Goal: Information Seeking & Learning: Learn about a topic

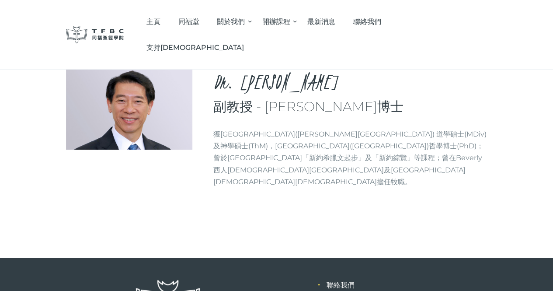
scroll to position [10, 0]
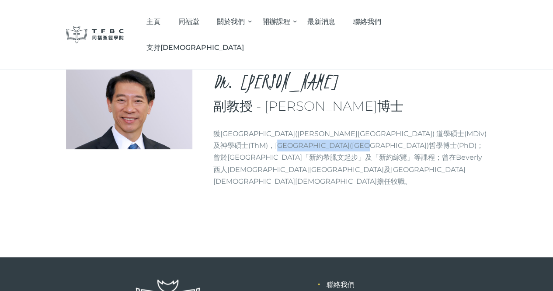
drag, startPoint x: 262, startPoint y: 221, endPoint x: 338, endPoint y: 223, distance: 75.7
click at [338, 187] on p "獲哥頓康韋爾神學院(Gordon-Conwell Theological Seminary) 道學碩士(MDiv)及神學碩士(ThM)，西北大學(North-…" at bounding box center [350, 157] width 274 height 59
copy p "North-West University"
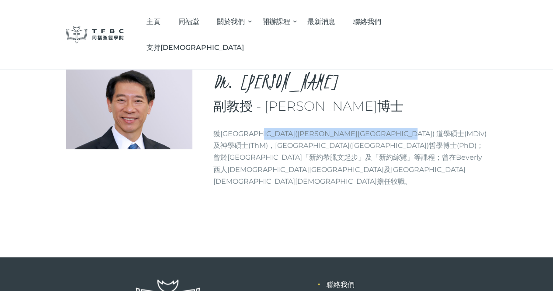
drag, startPoint x: 271, startPoint y: 208, endPoint x: 402, endPoint y: 206, distance: 131.2
click at [402, 187] on p "獲哥頓康韋爾神學院(Gordon-Conwell Theological Seminary) 道學碩士(MDiv)及神學碩士(ThM)，西北大學(North-…" at bounding box center [350, 157] width 274 height 59
copy p "Gordon-Conwell Theological Seminary"
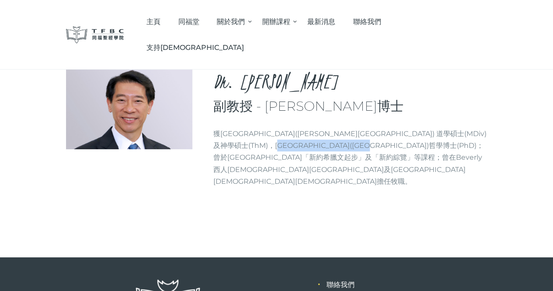
drag, startPoint x: 338, startPoint y: 222, endPoint x: 262, endPoint y: 221, distance: 76.1
click at [262, 187] on p "獲哥頓康韋爾神學院(Gordon-Conwell Theological Seminary) 道學碩士(MDiv)及神學碩士(ThM)，西北大學(North-…" at bounding box center [350, 157] width 274 height 59
copy p "North-West University"
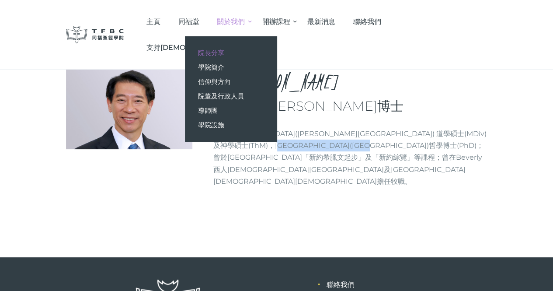
click at [224, 50] on span "院長分享" at bounding box center [211, 53] width 26 height 8
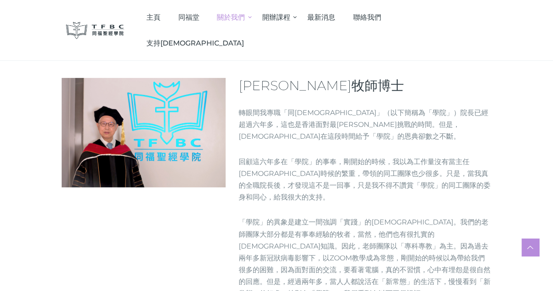
scroll to position [108, 0]
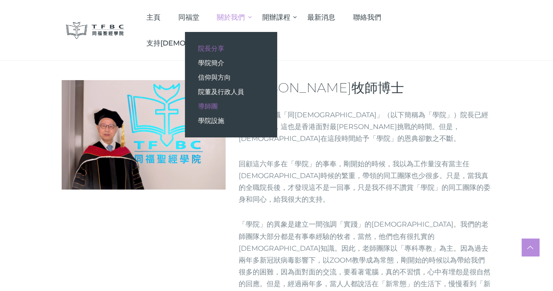
click at [277, 101] on link "導師團" at bounding box center [231, 106] width 92 height 14
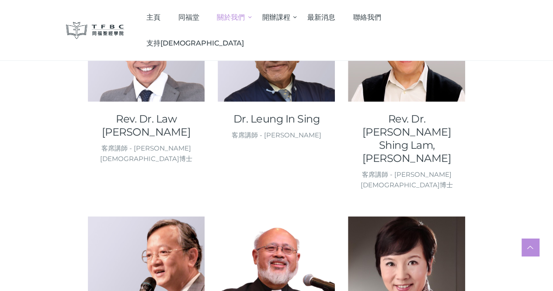
scroll to position [595, 0]
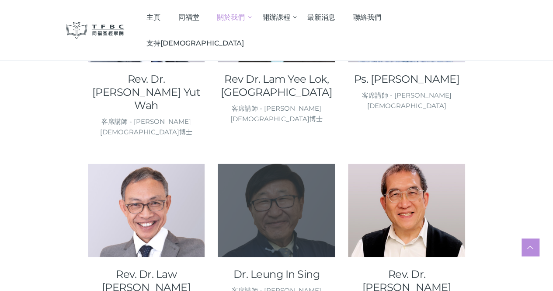
click at [260, 222] on div at bounding box center [276, 210] width 117 height 93
click at [272, 164] on div at bounding box center [276, 210] width 117 height 93
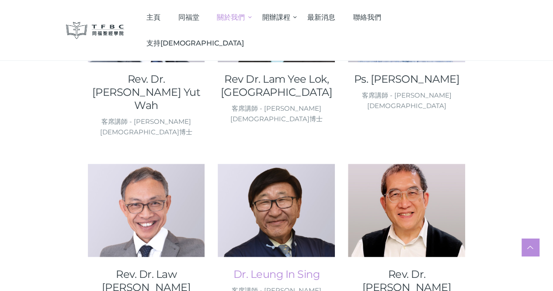
click at [269, 267] on link "Dr. Leung In Sing" at bounding box center [276, 273] width 117 height 13
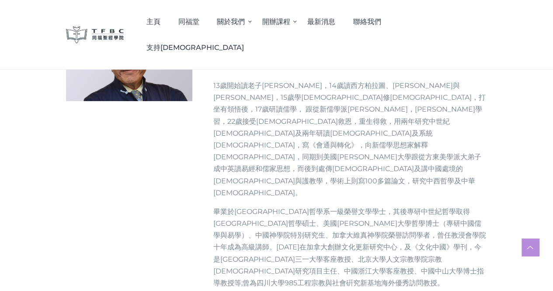
scroll to position [59, 0]
